Goal: Use online tool/utility

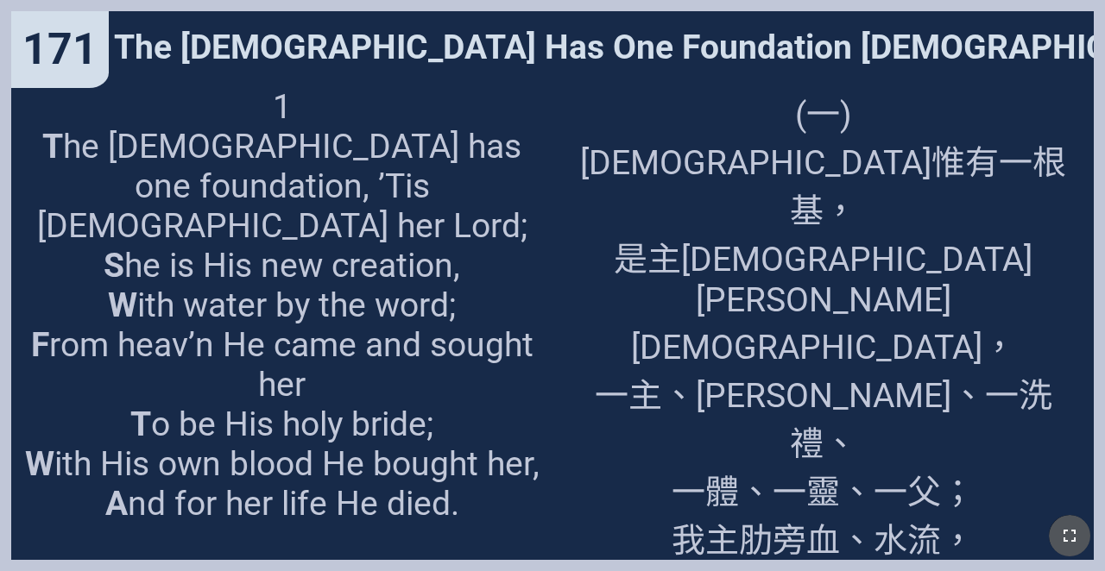
click at [690, 546] on icon "button" at bounding box center [1069, 536] width 21 height 21
